Goal: Navigation & Orientation: Find specific page/section

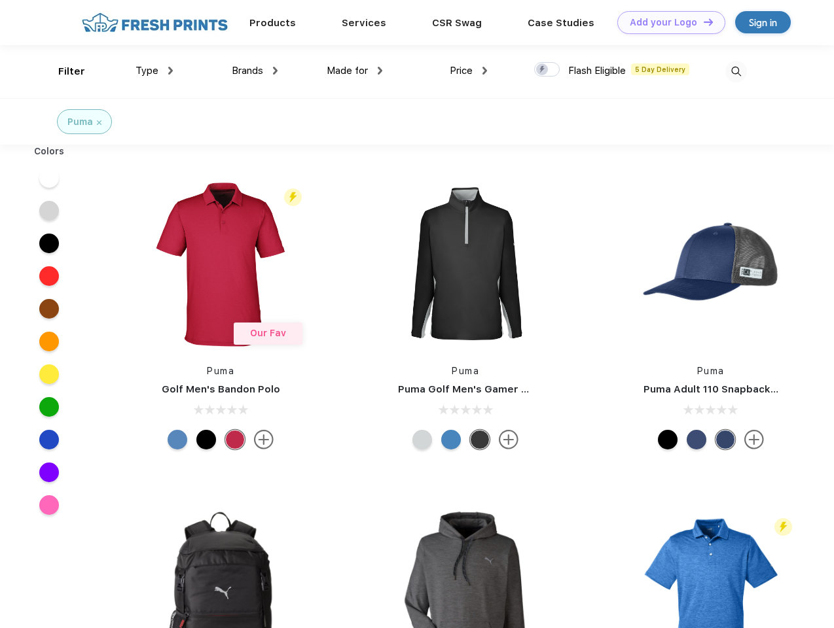
click at [666, 22] on link "Add your Logo Design Tool" at bounding box center [671, 22] width 108 height 23
click at [0, 0] on div "Design Tool" at bounding box center [0, 0] width 0 height 0
click at [702, 22] on link "Add your Logo Design Tool" at bounding box center [671, 22] width 108 height 23
click at [63, 71] on div "Filter" at bounding box center [71, 71] width 27 height 15
click at [155, 71] on span "Type" at bounding box center [147, 71] width 23 height 12
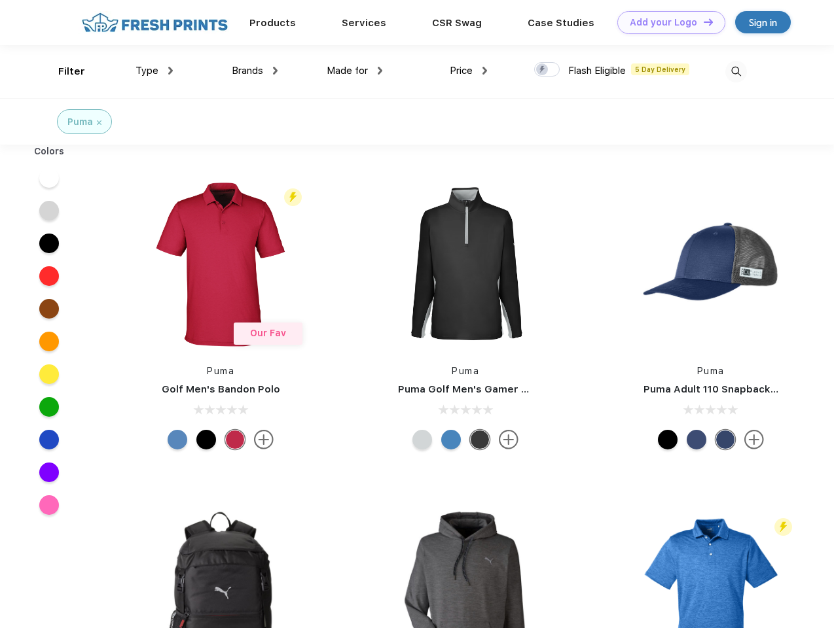
click at [255, 71] on span "Brands" at bounding box center [247, 71] width 31 height 12
click at [355, 71] on span "Made for" at bounding box center [347, 71] width 41 height 12
click at [469, 71] on span "Price" at bounding box center [461, 71] width 23 height 12
click at [547, 70] on div at bounding box center [547, 69] width 26 height 14
click at [543, 70] on input "checkbox" at bounding box center [538, 66] width 9 height 9
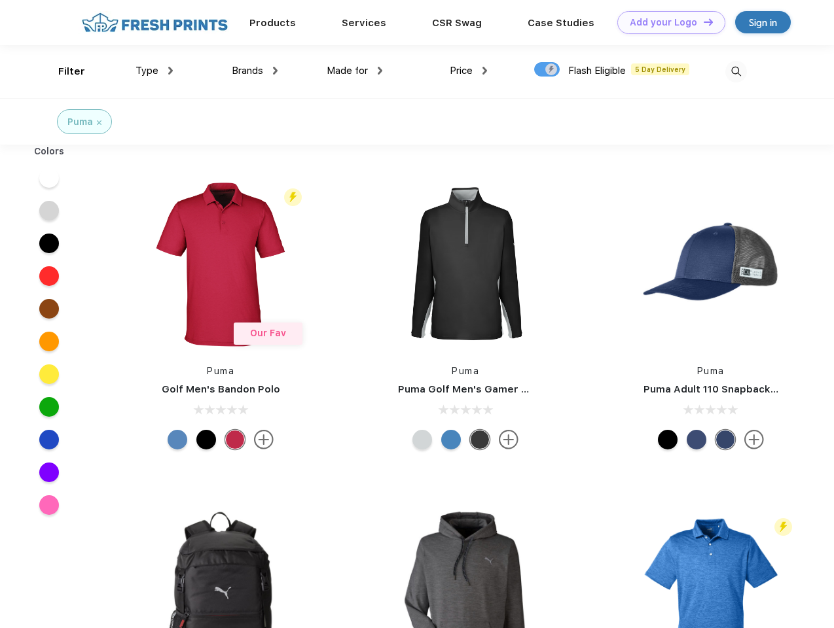
click at [736, 71] on img at bounding box center [736, 72] width 22 height 22
